Goal: Task Accomplishment & Management: Manage account settings

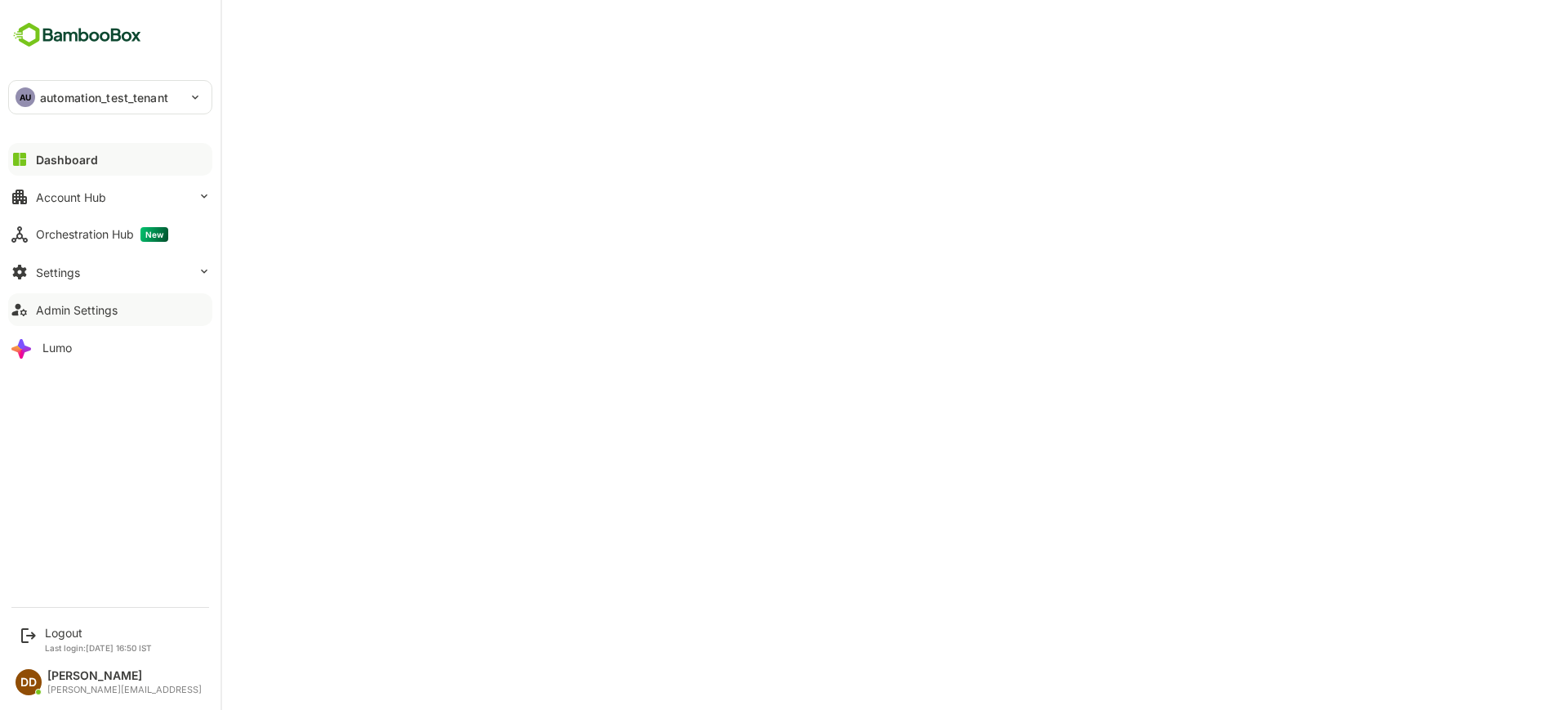
click at [38, 315] on div "Admin Settings" at bounding box center [76, 310] width 82 height 14
click at [58, 272] on div "Settings" at bounding box center [57, 272] width 44 height 14
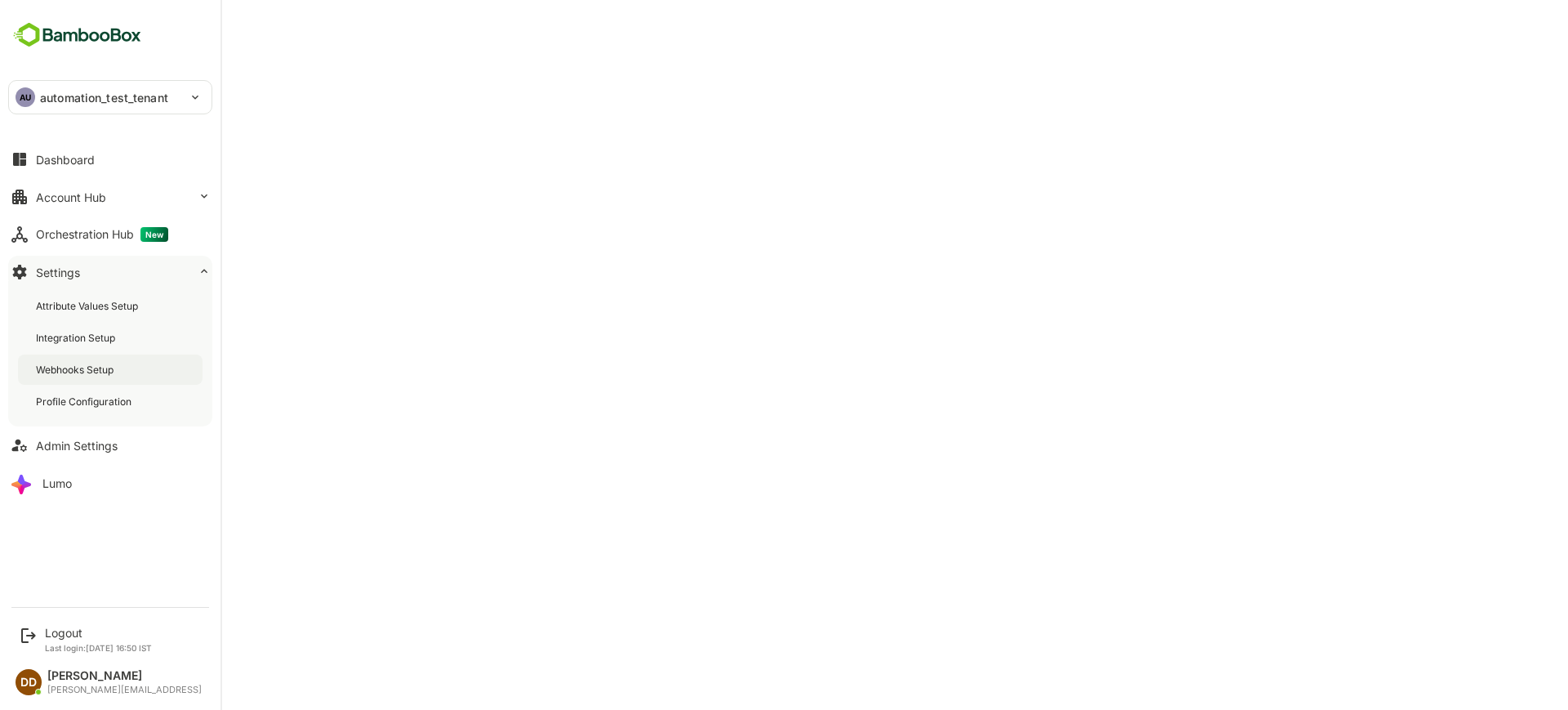
click at [58, 364] on div "Webhooks Setup" at bounding box center [76, 370] width 81 height 14
click at [66, 335] on div "Integration Setup" at bounding box center [76, 337] width 82 height 14
click at [57, 380] on div "Webhooks Setup" at bounding box center [110, 369] width 185 height 31
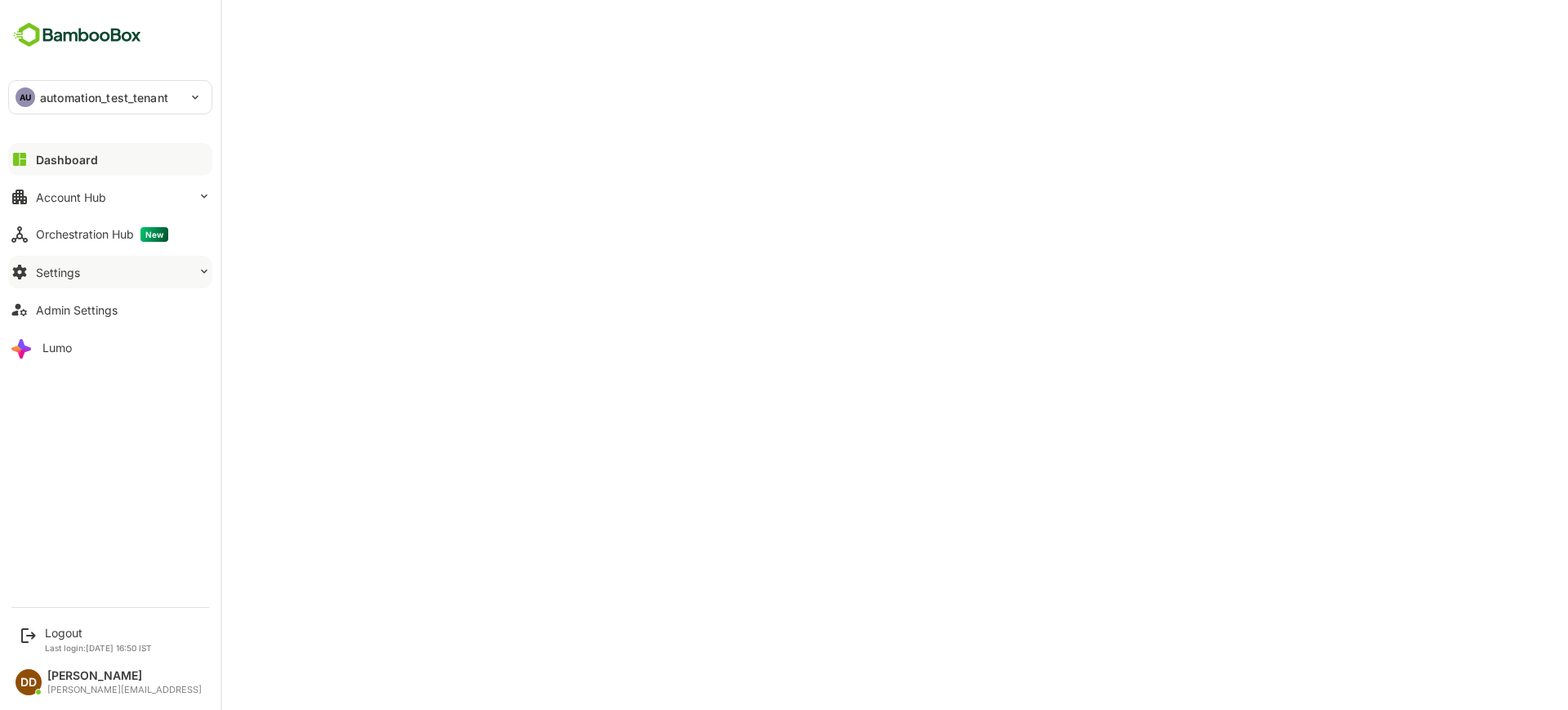
click at [73, 275] on div "Settings" at bounding box center [57, 272] width 44 height 14
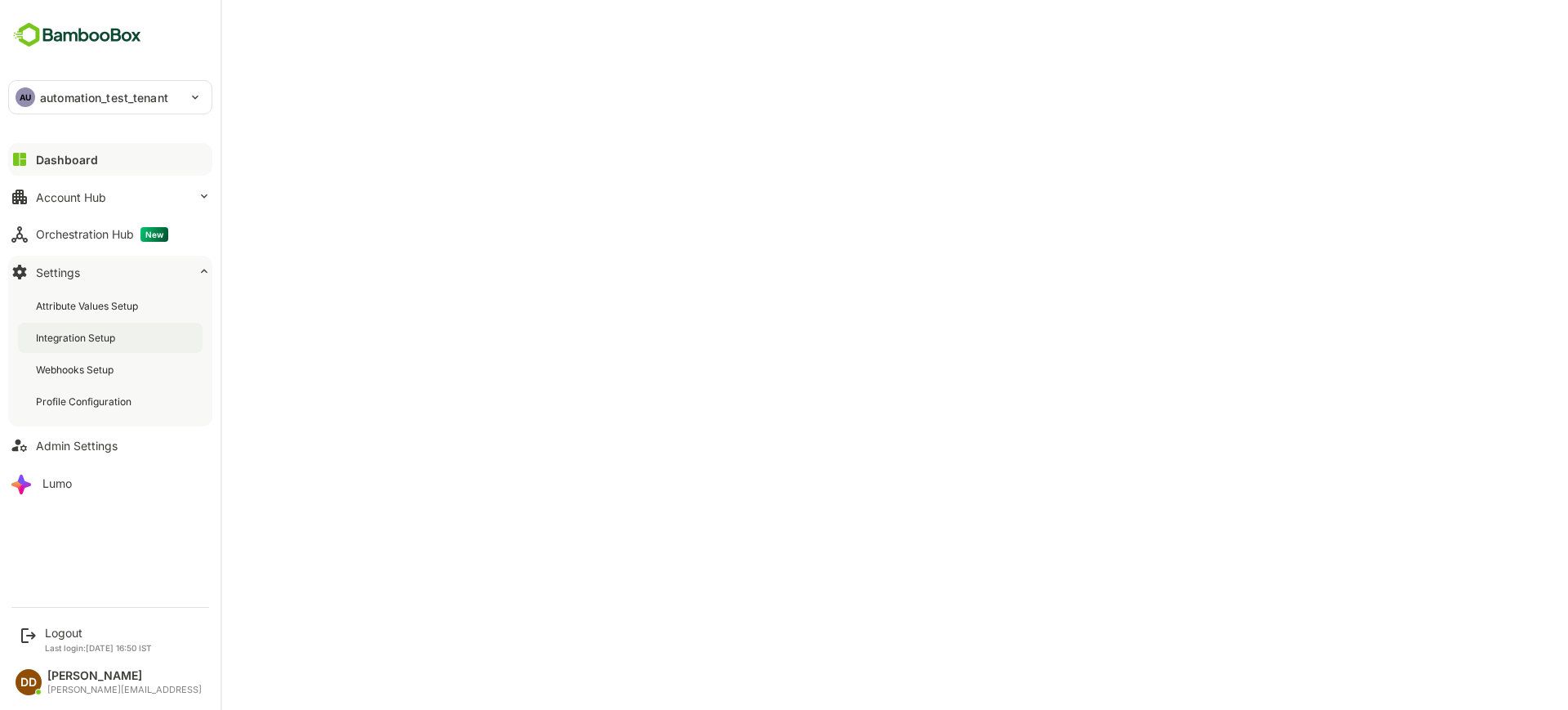
click at [73, 335] on div "Integration Setup" at bounding box center [76, 337] width 82 height 14
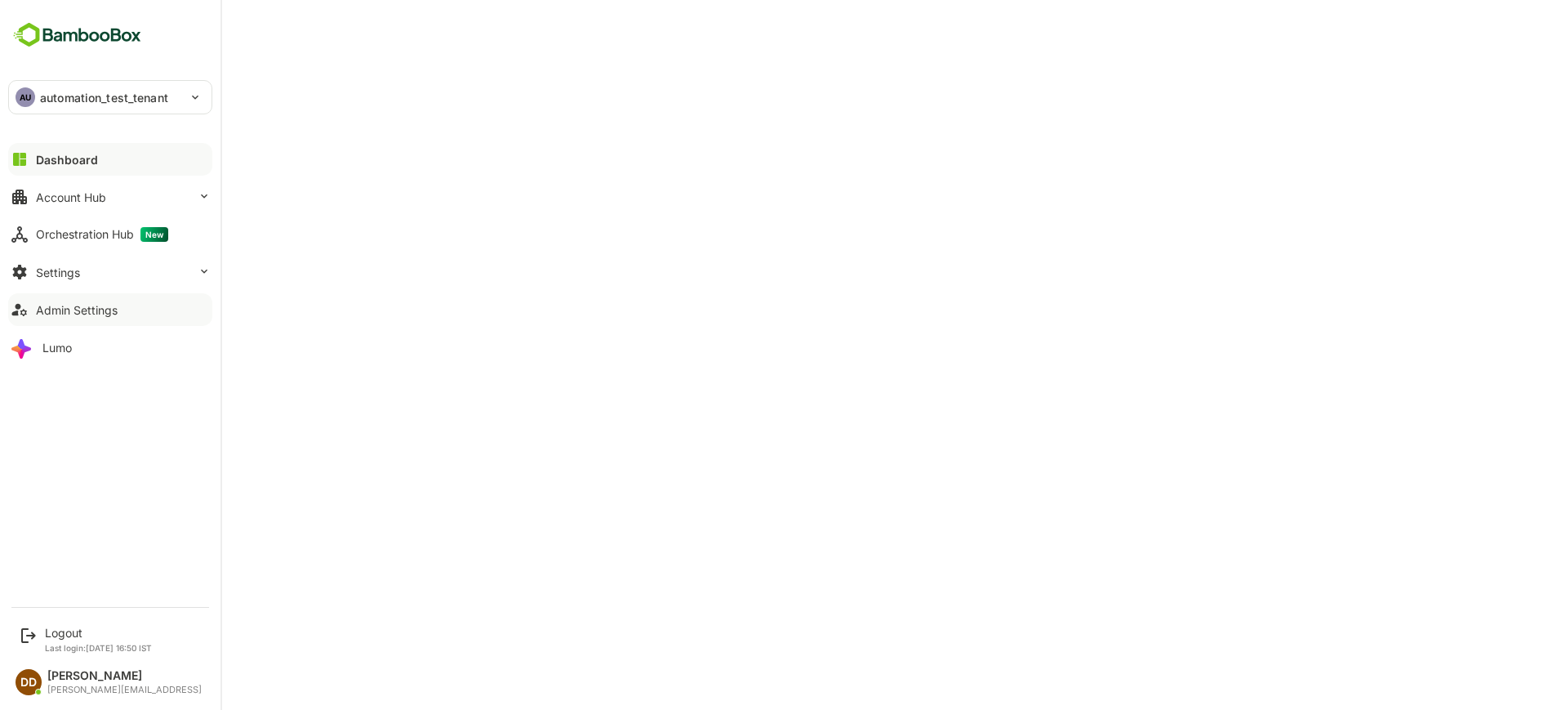
click at [34, 316] on button "Admin Settings" at bounding box center [110, 309] width 204 height 33
click at [50, 269] on div "Settings" at bounding box center [57, 272] width 44 height 14
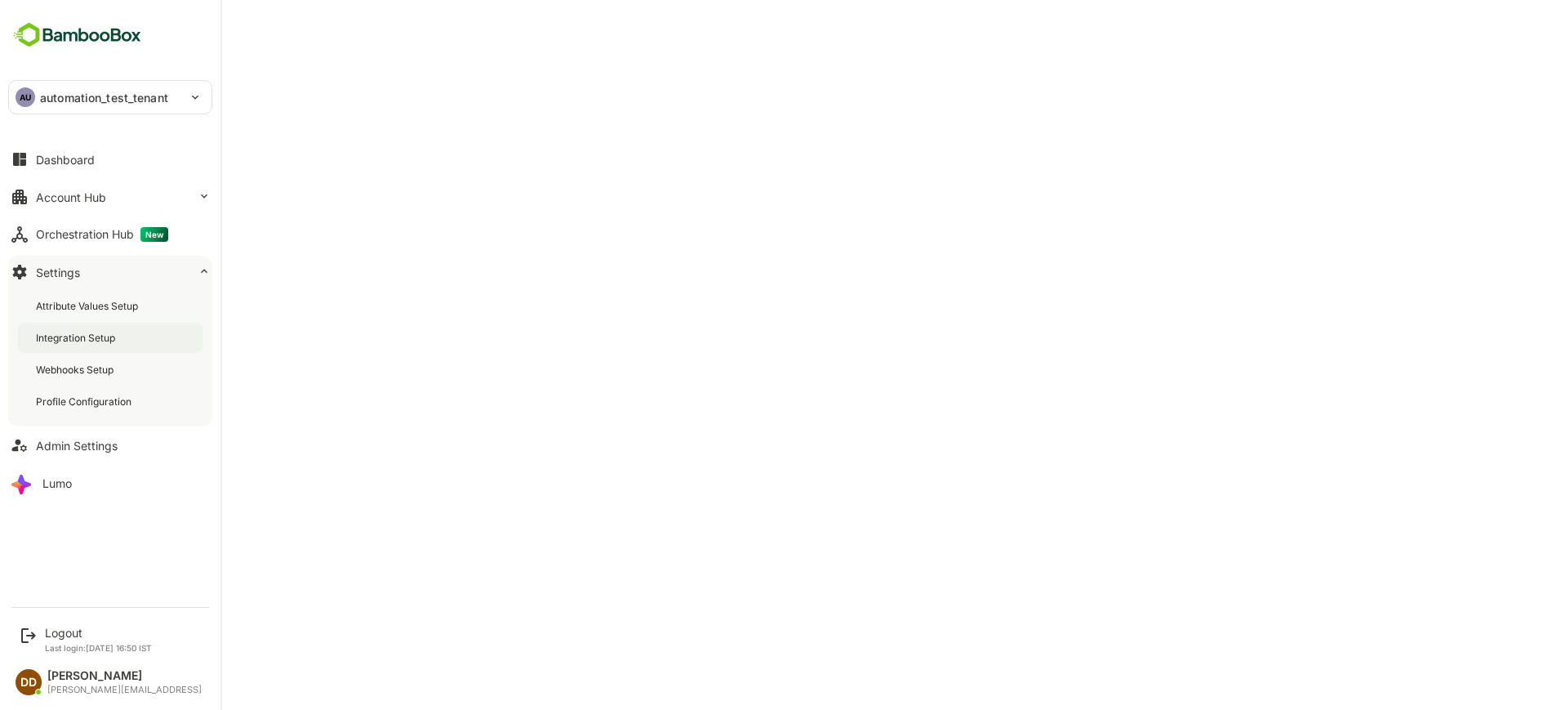
click at [58, 341] on div "Integration Setup" at bounding box center [76, 337] width 82 height 14
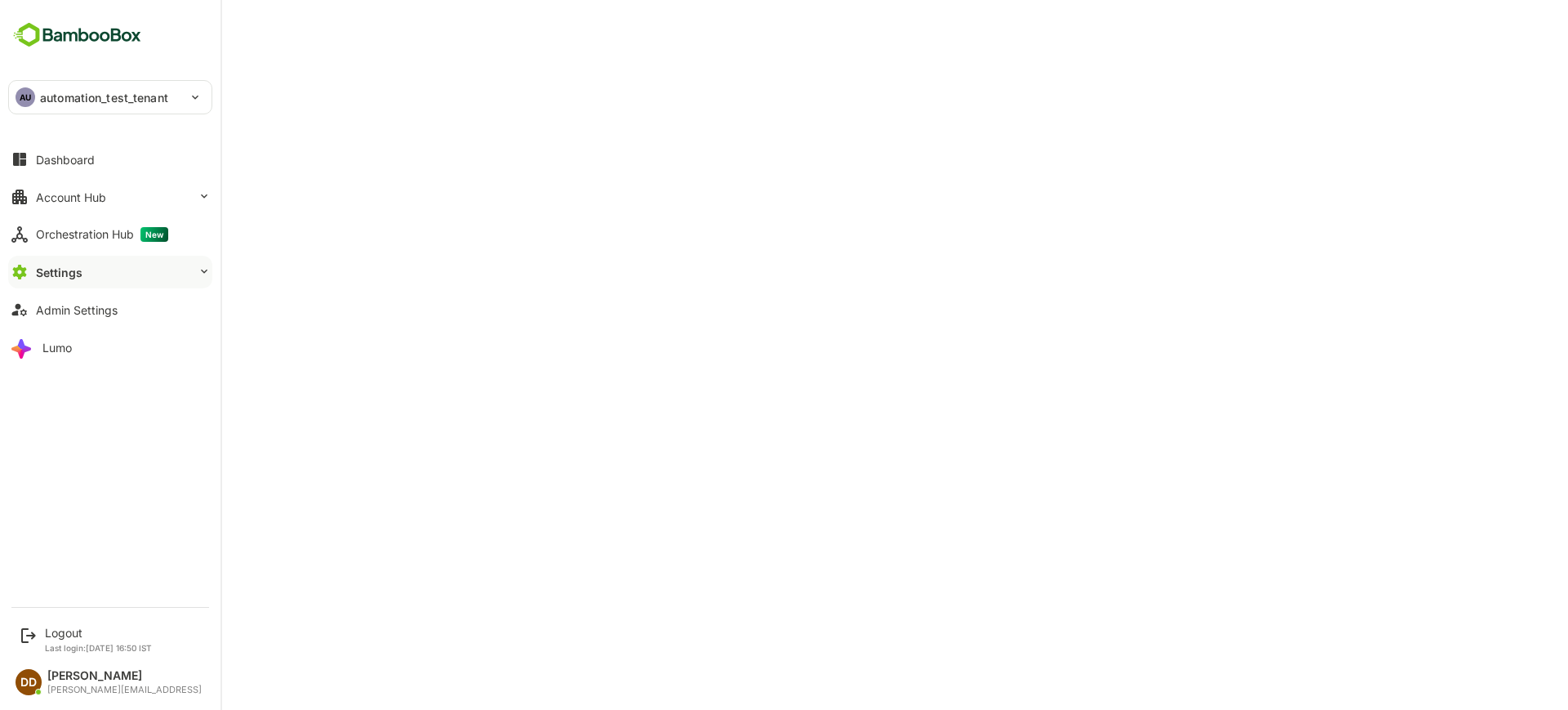
click at [96, 270] on button "Settings" at bounding box center [110, 272] width 204 height 33
